Goal: Entertainment & Leisure: Consume media (video, audio)

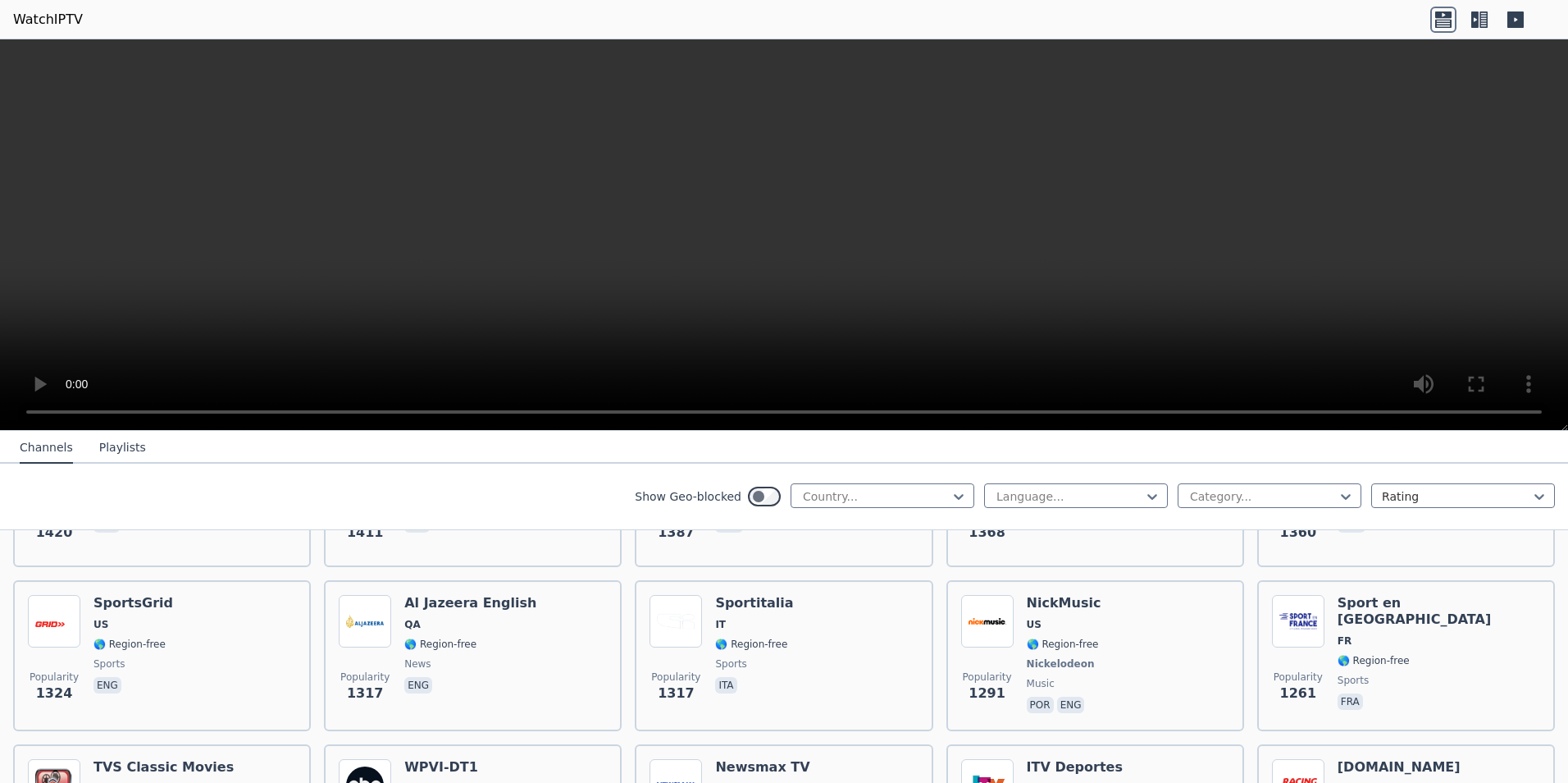
scroll to position [1968, 0]
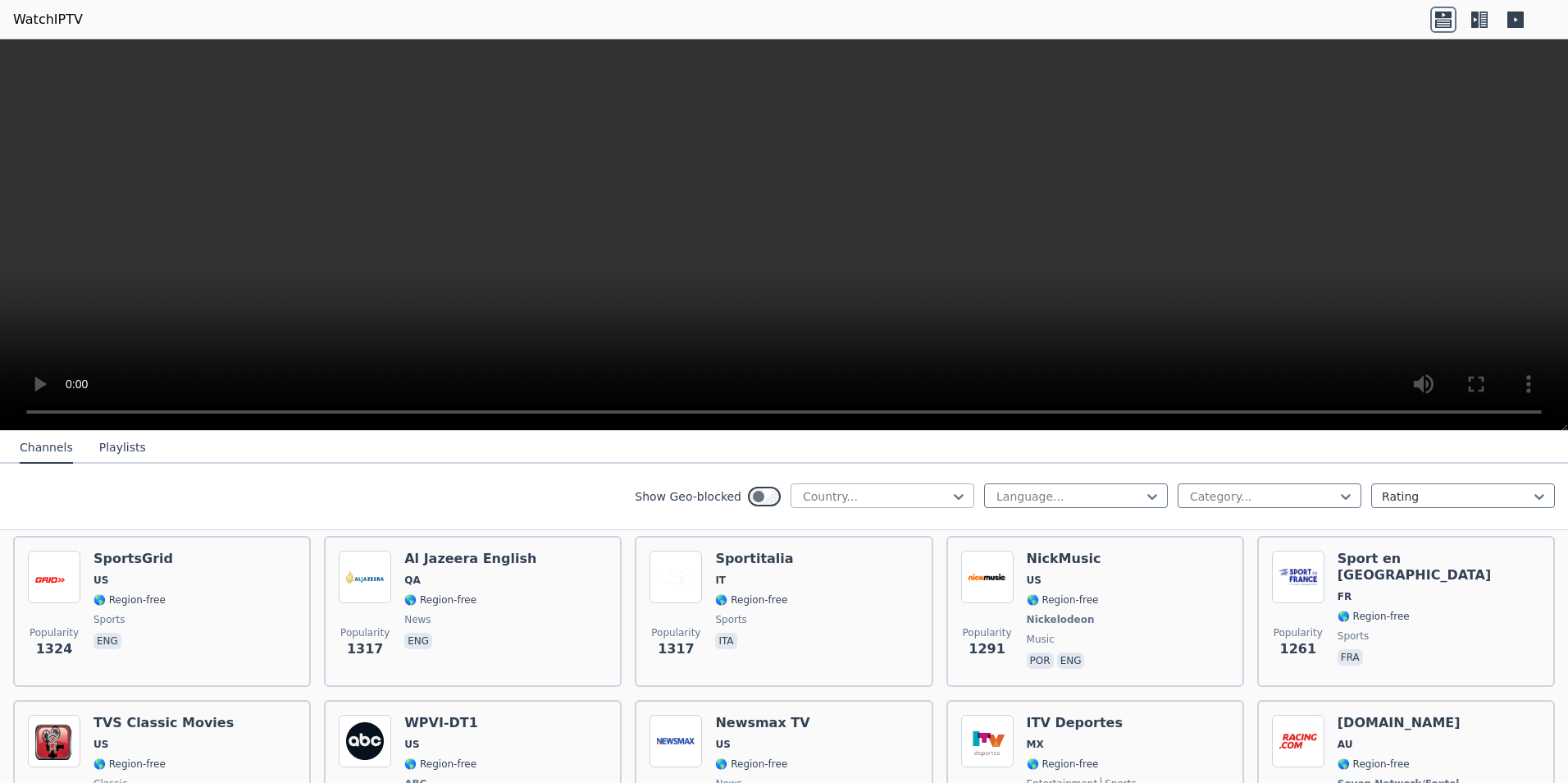
click at [891, 505] on div "Country..." at bounding box center [882, 495] width 183 height 25
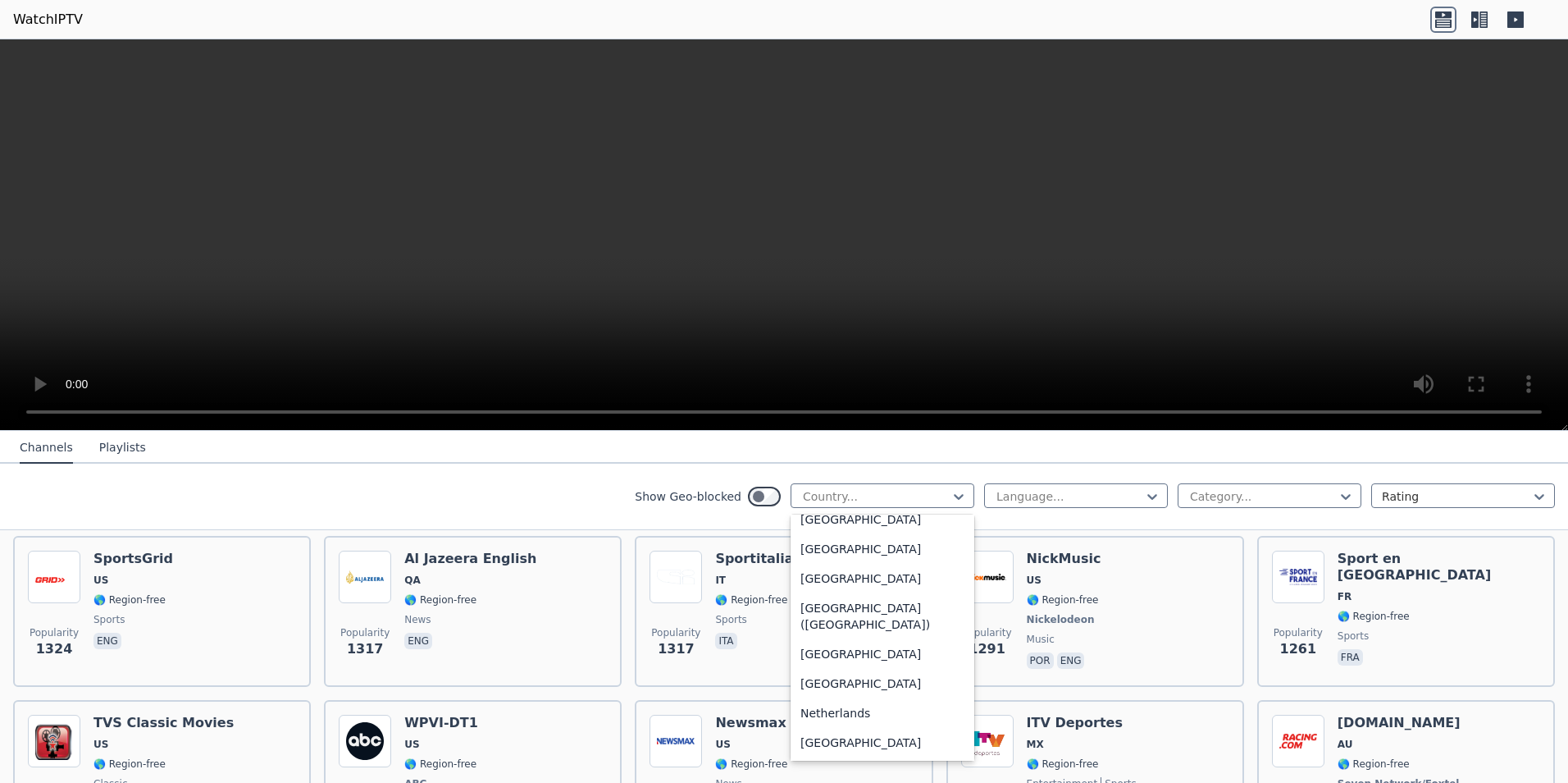
scroll to position [3774, 0]
click at [828, 672] on div "Netherlands" at bounding box center [882, 673] width 183 height 30
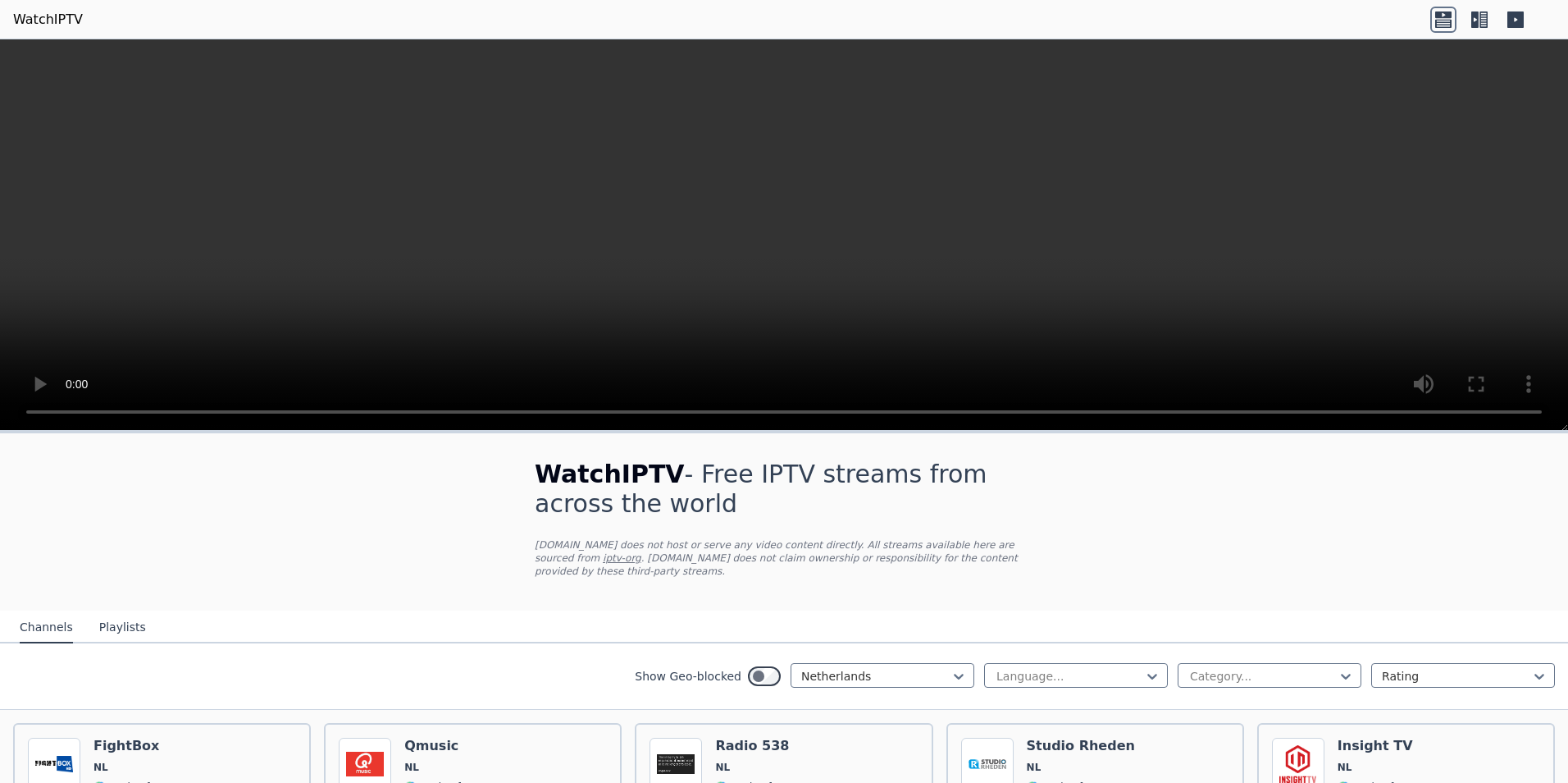
click at [899, 573] on div "WatchIPTV - Free IPTV streams from across the world [DOMAIN_NAME] does not host…" at bounding box center [784, 521] width 551 height 177
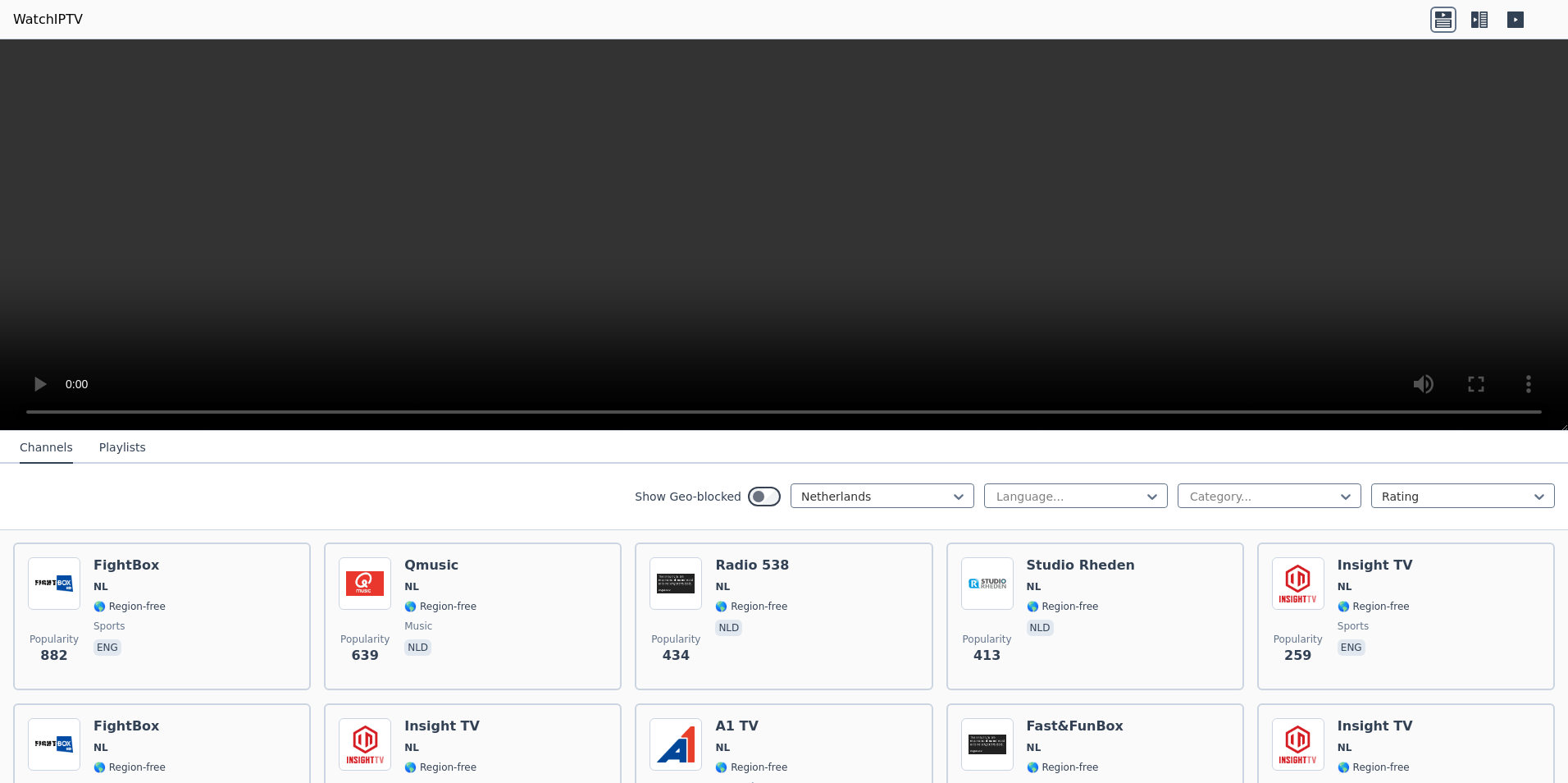
scroll to position [246, 0]
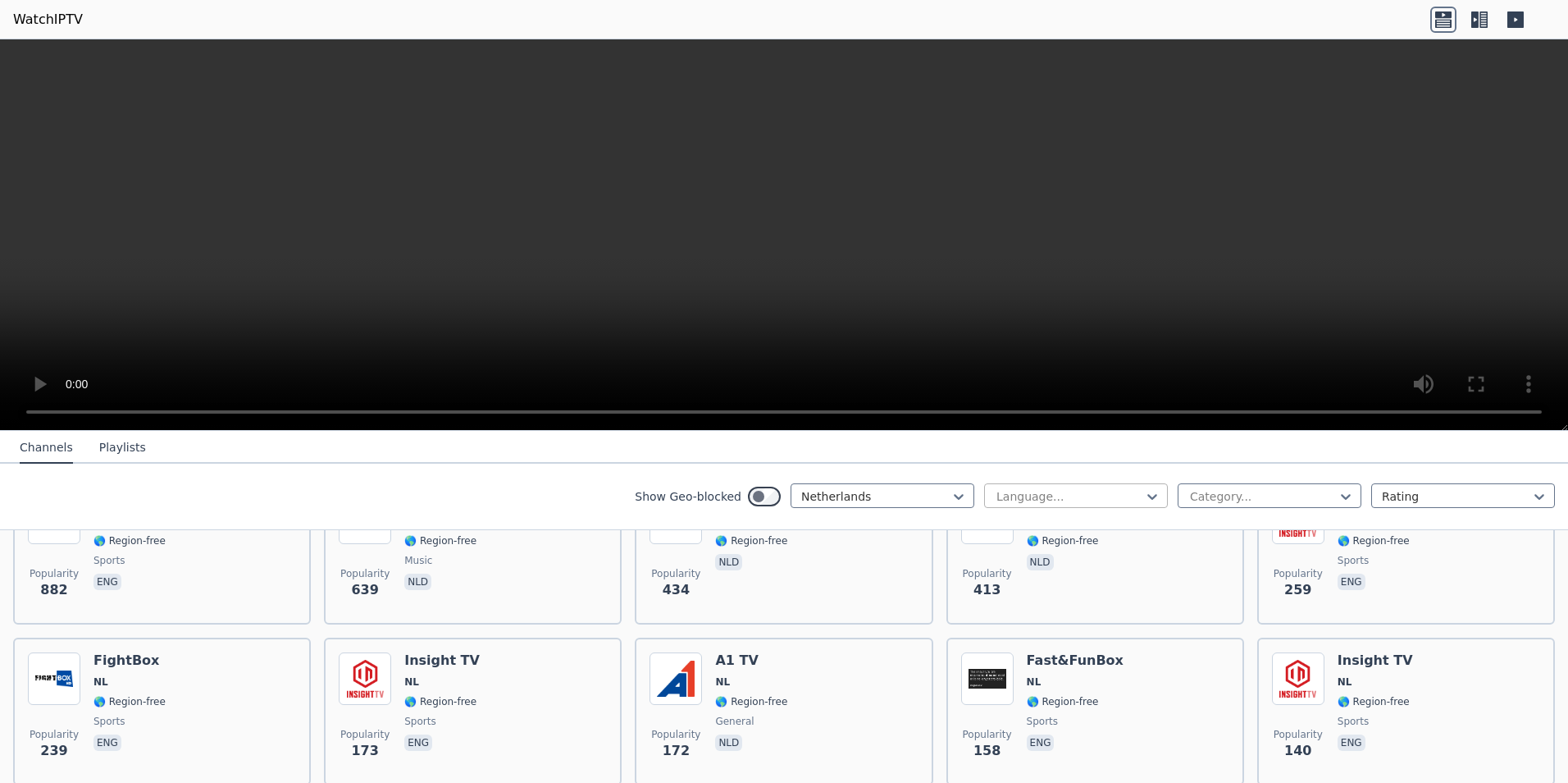
click at [1047, 499] on div at bounding box center [1069, 496] width 149 height 16
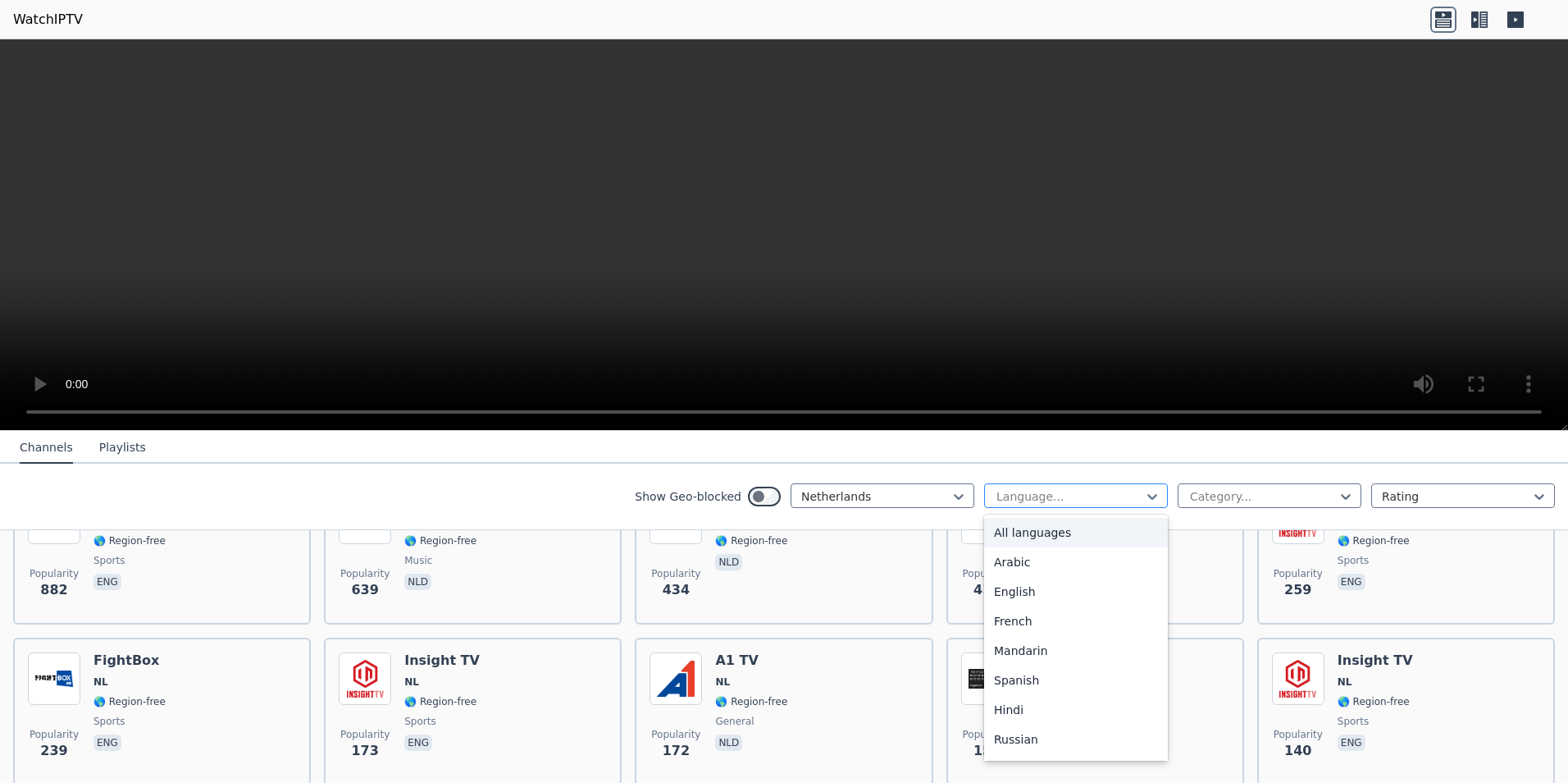
click at [1047, 499] on div at bounding box center [1069, 496] width 149 height 16
drag, startPoint x: 1205, startPoint y: 471, endPoint x: 1209, endPoint y: 485, distance: 14.6
click at [1207, 475] on div "Show Geo-blocked Netherlands Language... Category... Rating" at bounding box center [784, 497] width 1568 height 67
click at [1209, 485] on div "Category..." at bounding box center [1269, 495] width 183 height 25
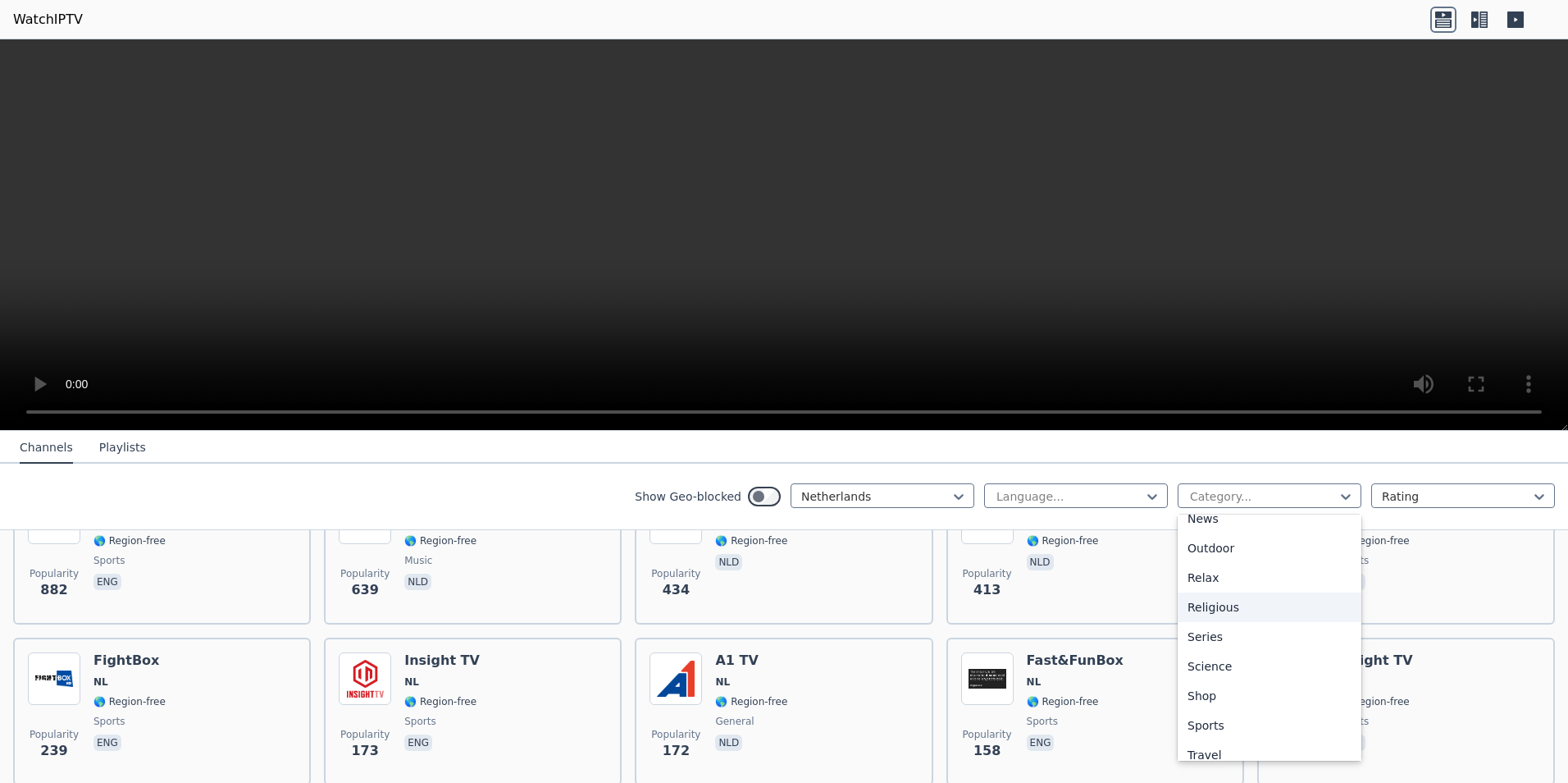
scroll to position [558, 0]
click at [1208, 685] on div "Sports" at bounding box center [1269, 683] width 183 height 30
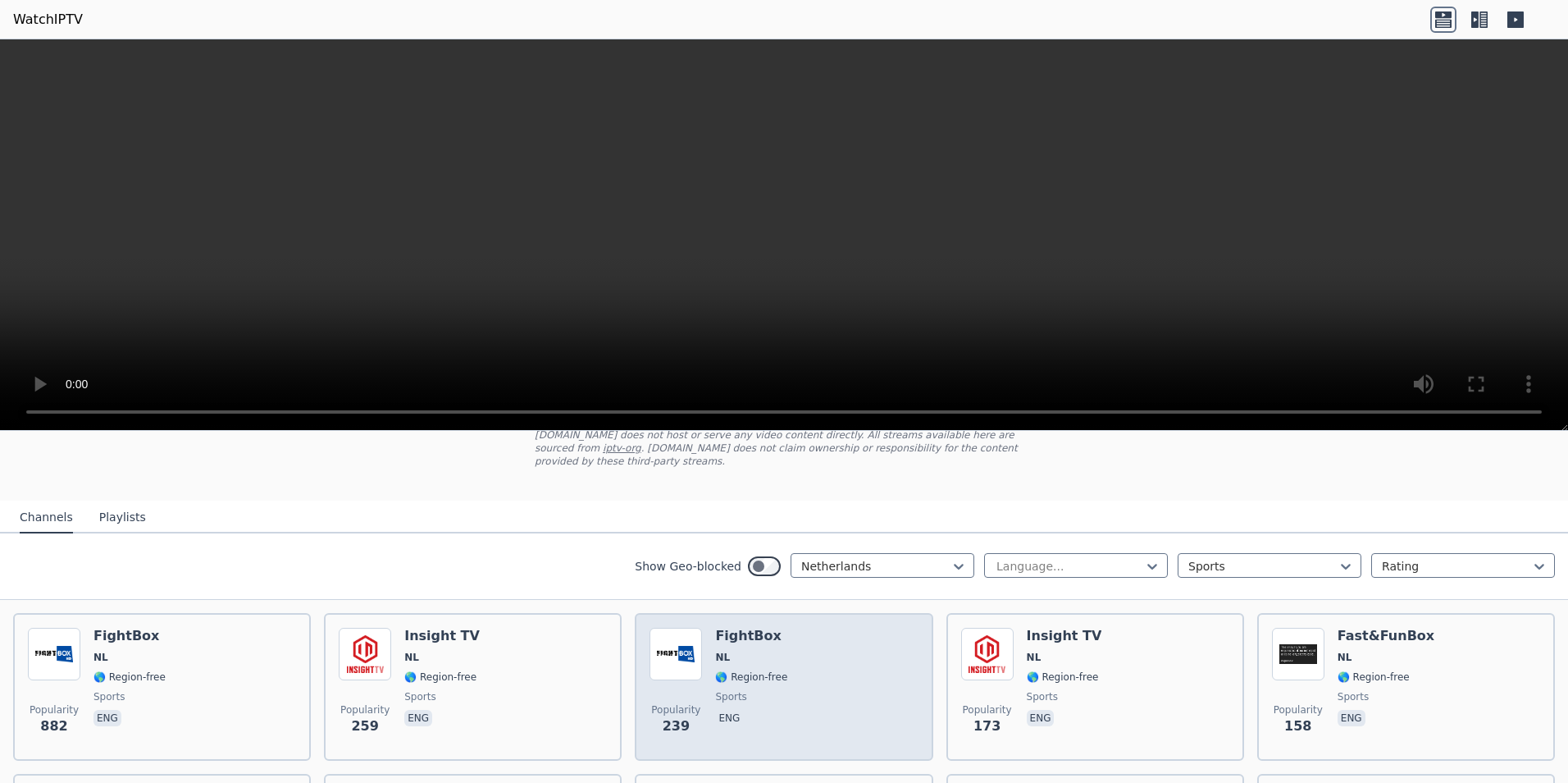
scroll to position [164, 0]
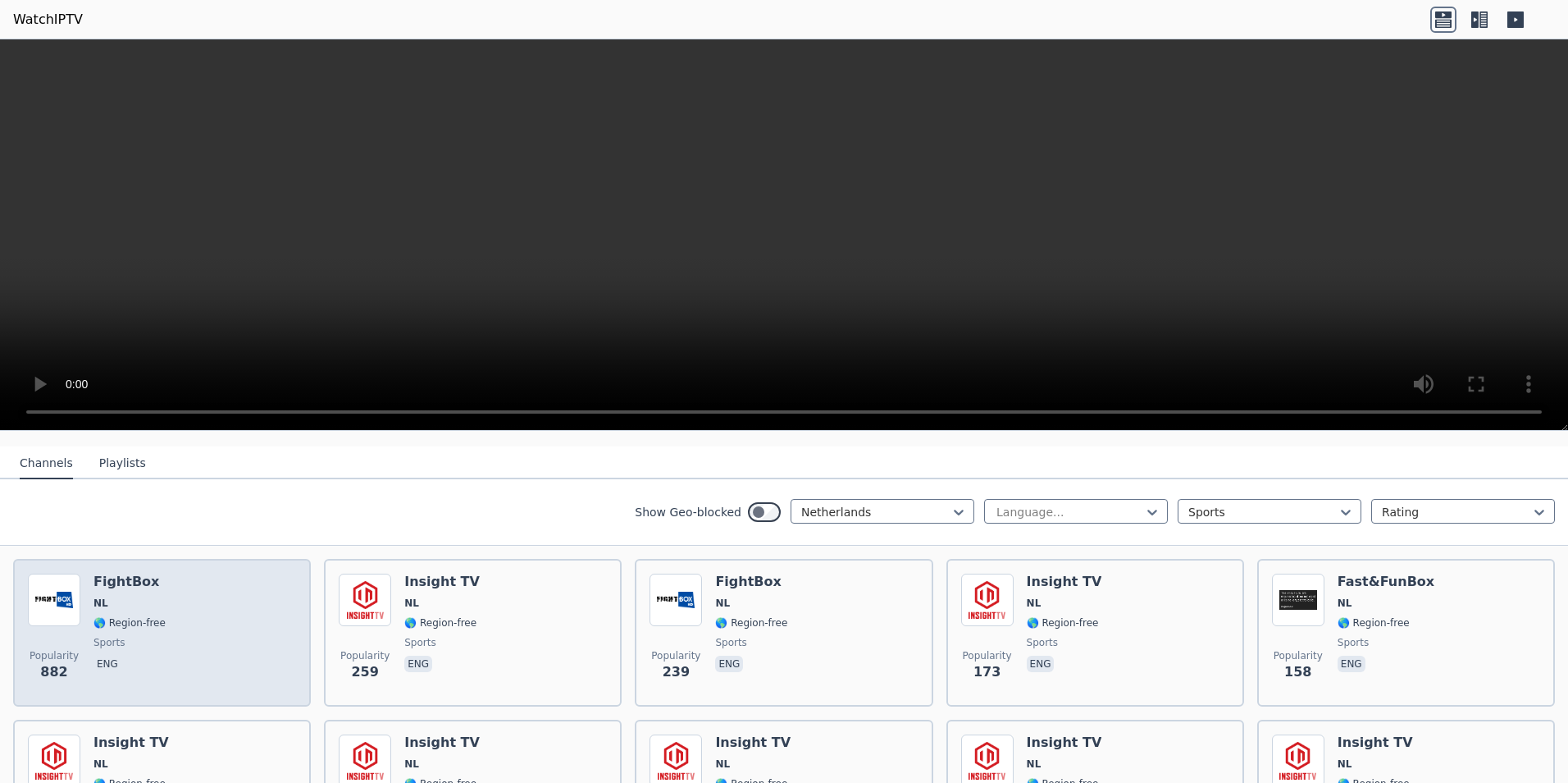
click at [151, 616] on span "🌎 Region-free" at bounding box center [130, 622] width 73 height 13
drag, startPoint x: 151, startPoint y: 609, endPoint x: 211, endPoint y: 595, distance: 61.6
click at [211, 595] on div "Popularity 882 FightBox NL 🌎 Region-free sports eng" at bounding box center [161, 633] width 268 height 119
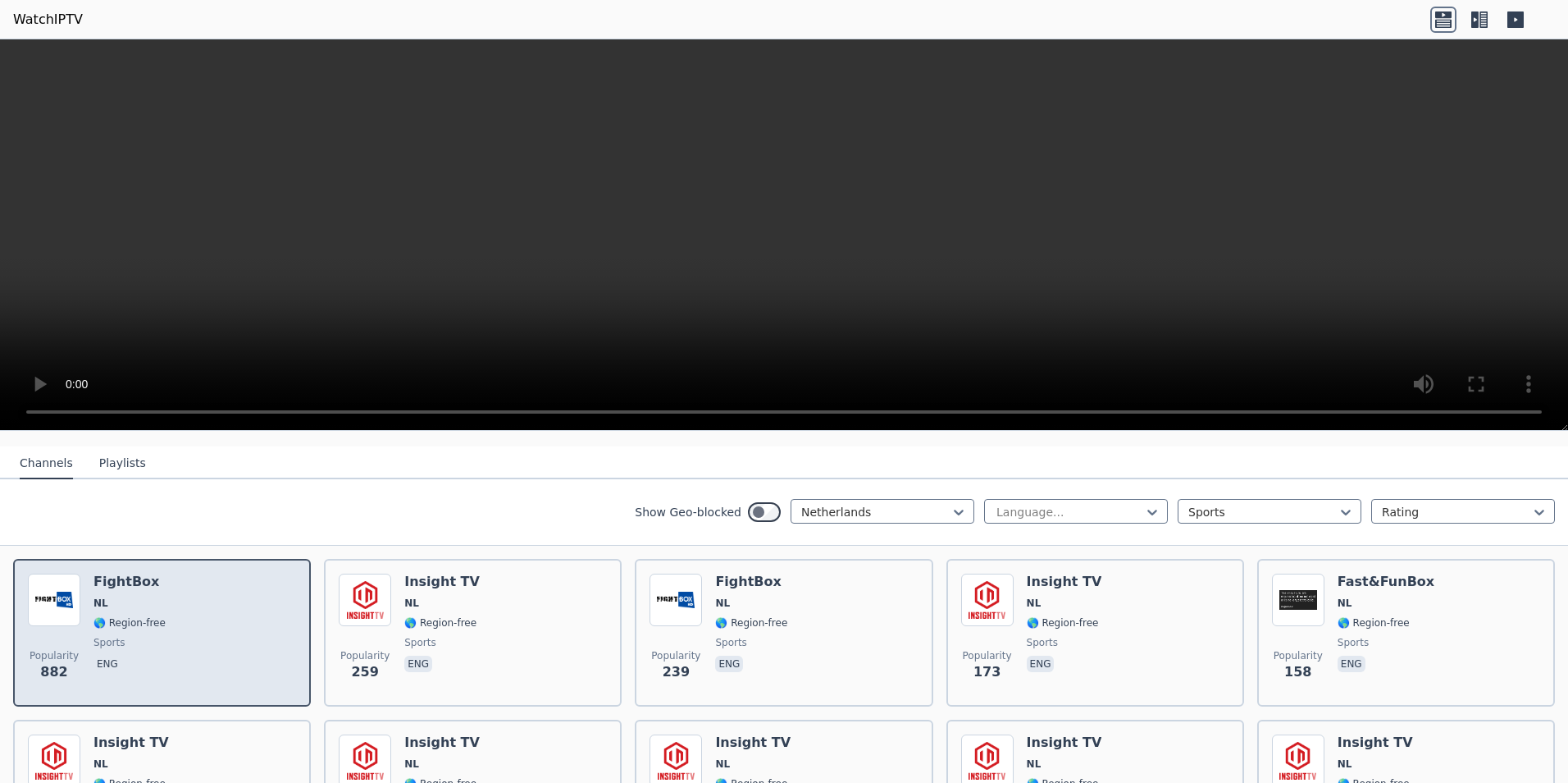
click at [64, 587] on img at bounding box center [54, 599] width 53 height 53
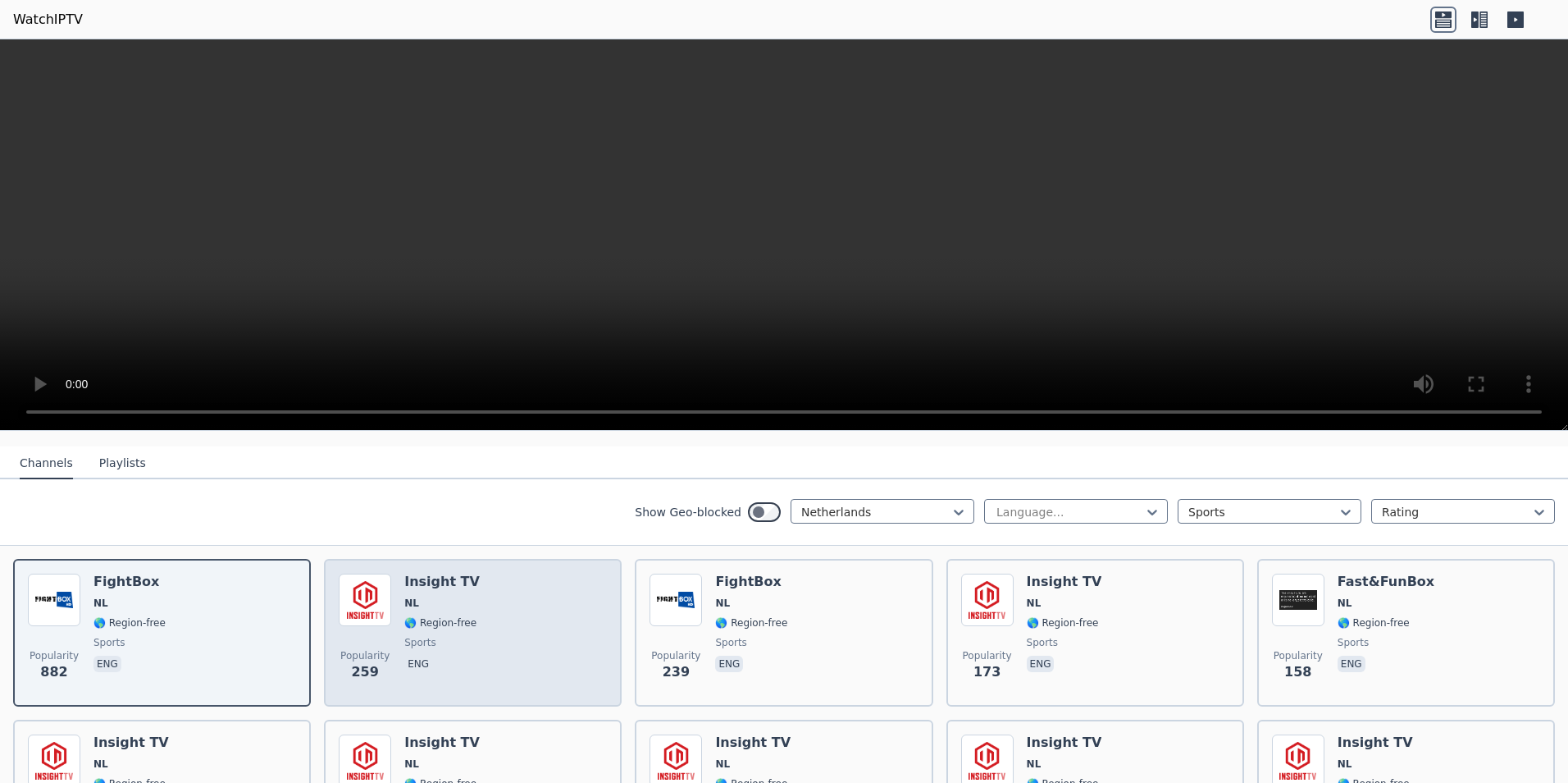
click at [422, 597] on span "NL" at bounding box center [441, 603] width 75 height 13
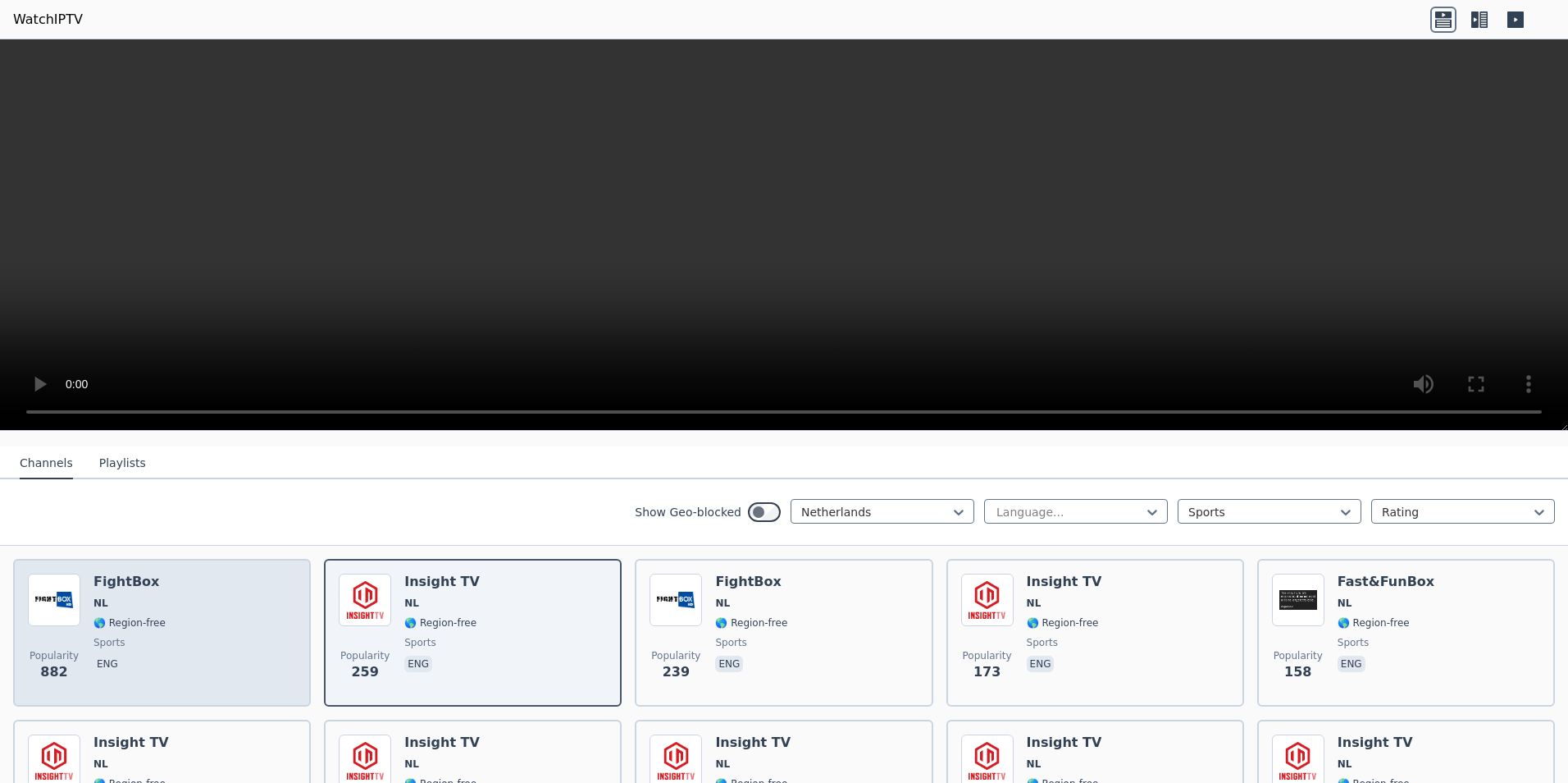
click at [178, 587] on div "Popularity 882 FightBox NL 🌎 Region-free sports eng" at bounding box center [161, 633] width 268 height 119
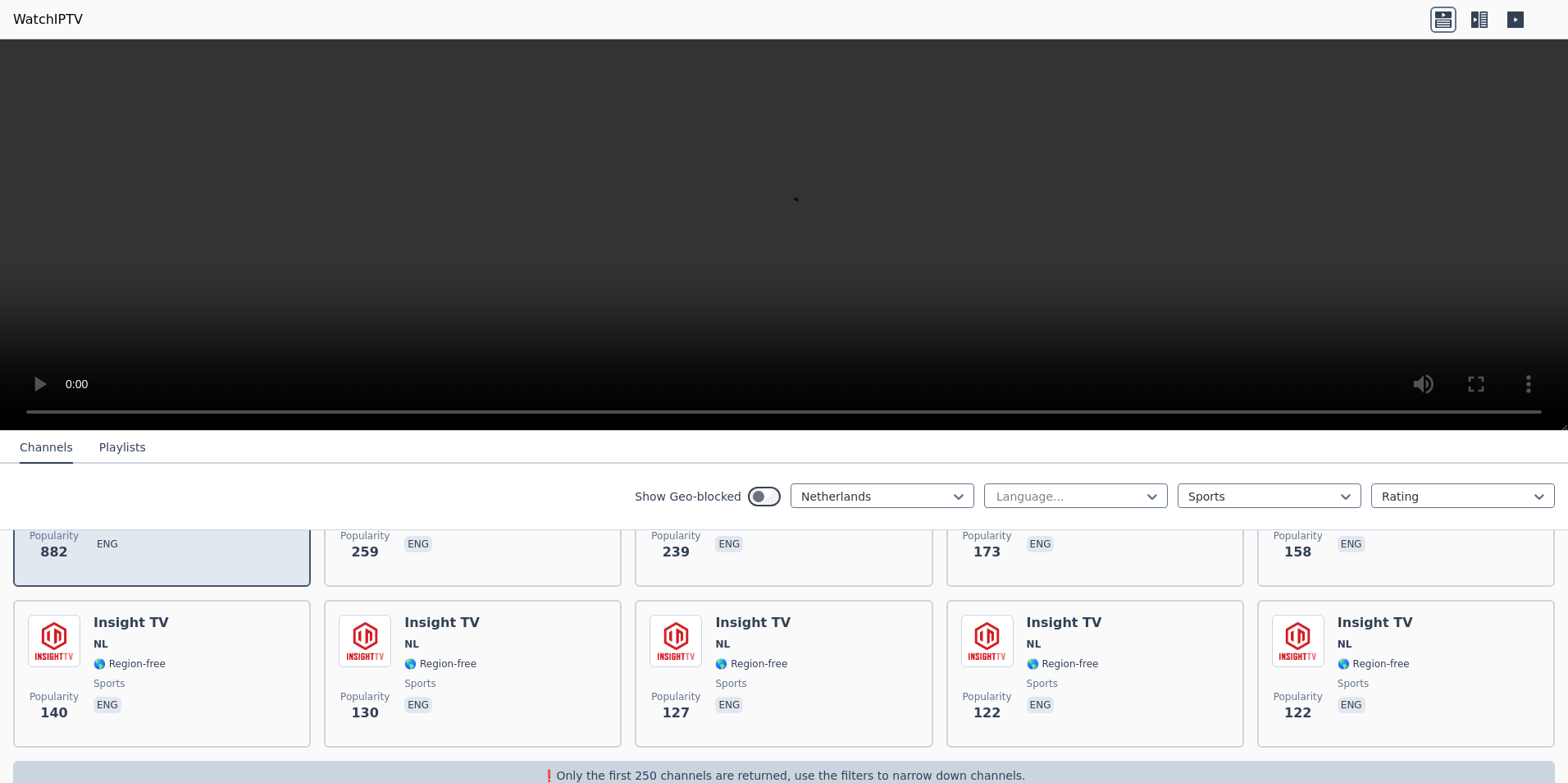
scroll to position [304, 0]
